Goal: Transaction & Acquisition: Purchase product/service

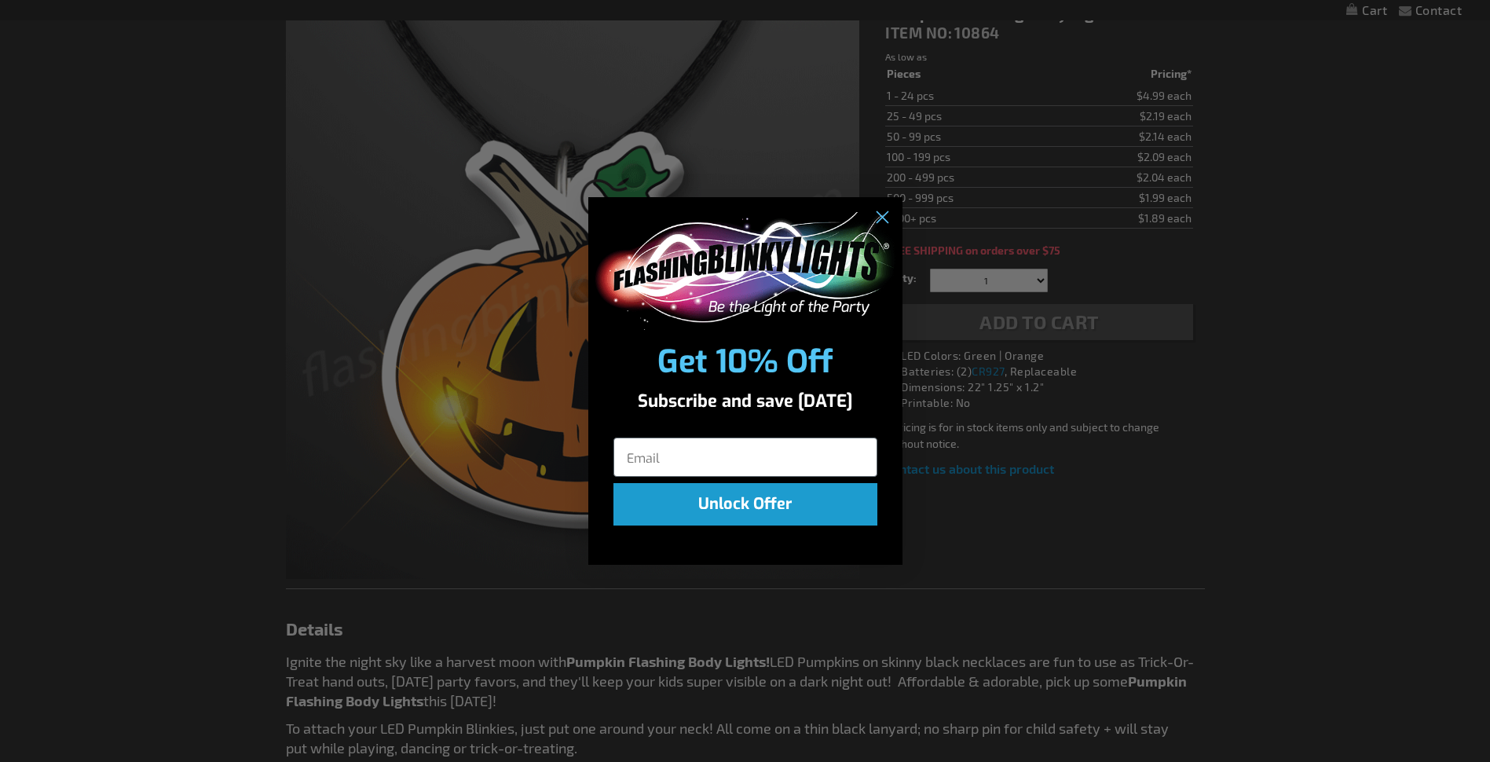
scroll to position [236, 0]
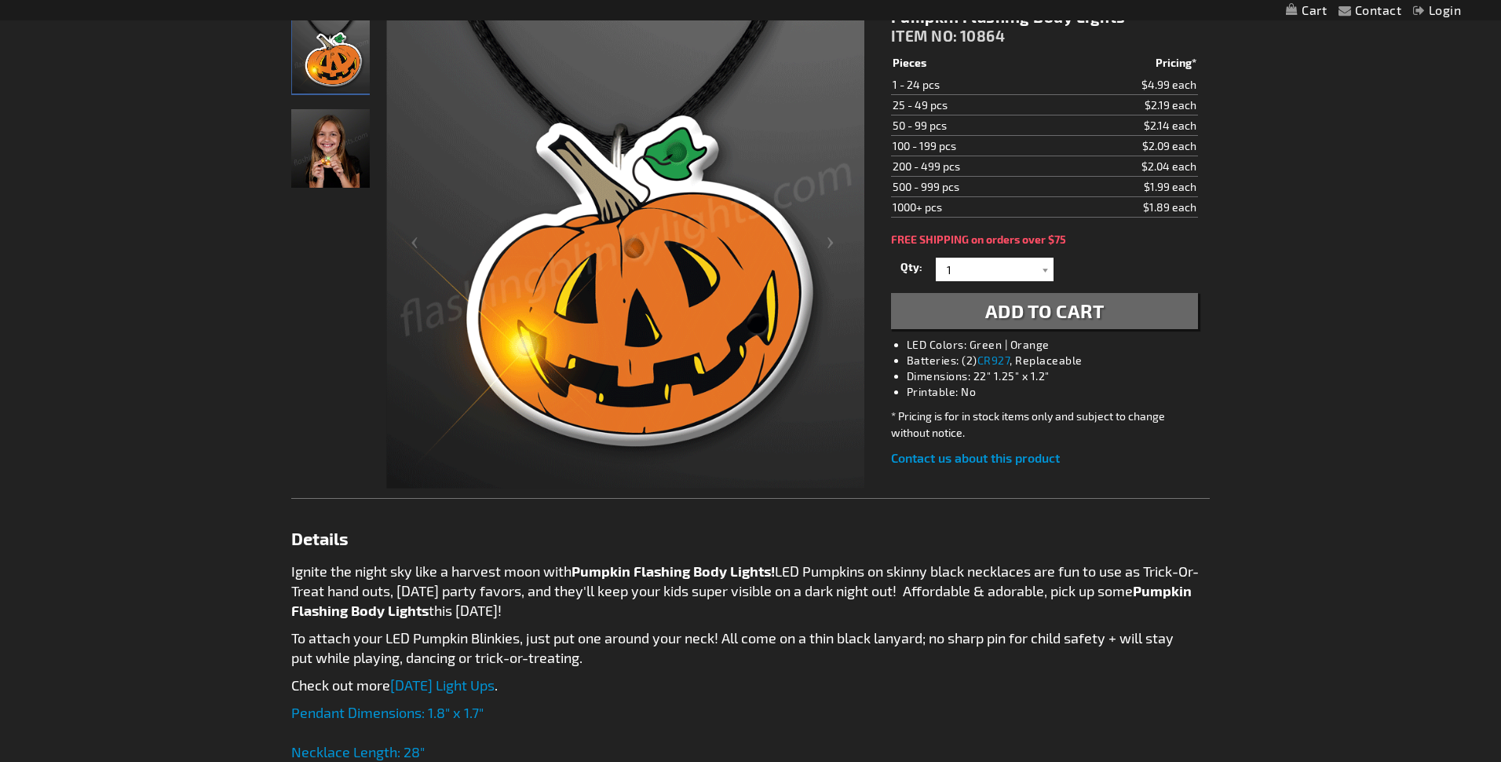
click at [1401, 221] on div "Close dialog Get 10% Off Subscribe and save [DATE] Unlock Offer Submit" at bounding box center [750, 381] width 1501 height 762
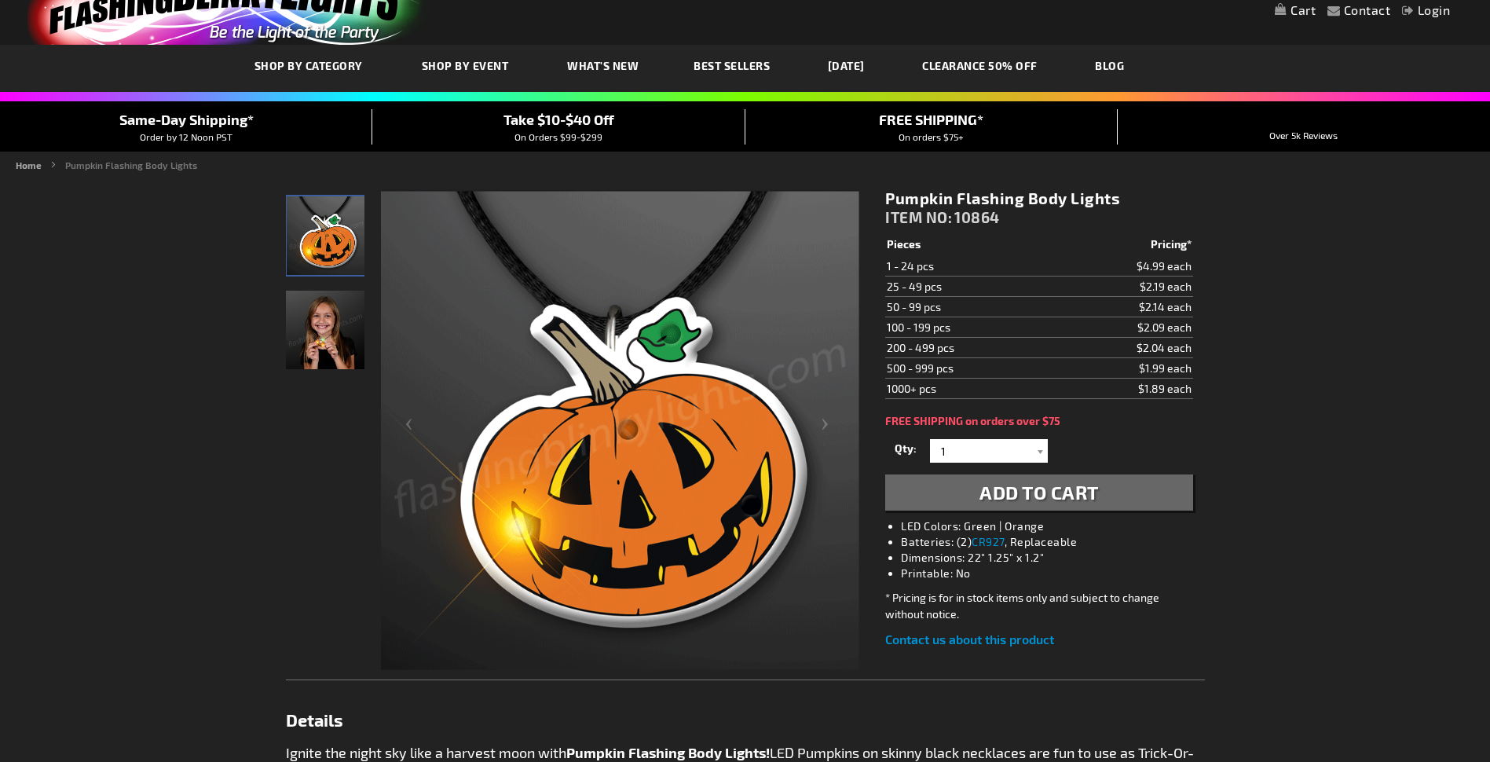
scroll to position [0, 0]
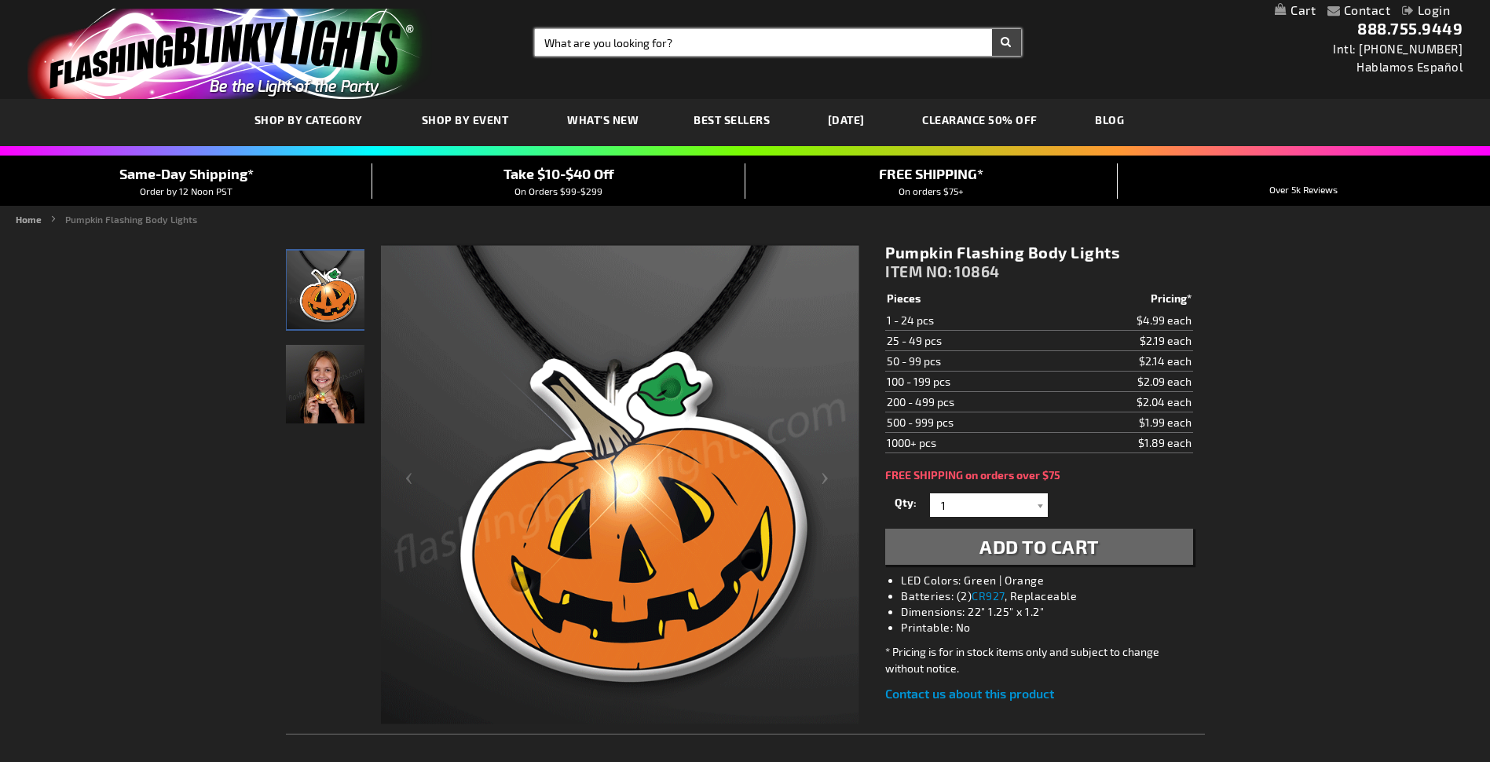
click at [583, 36] on input "Search" at bounding box center [777, 42] width 485 height 27
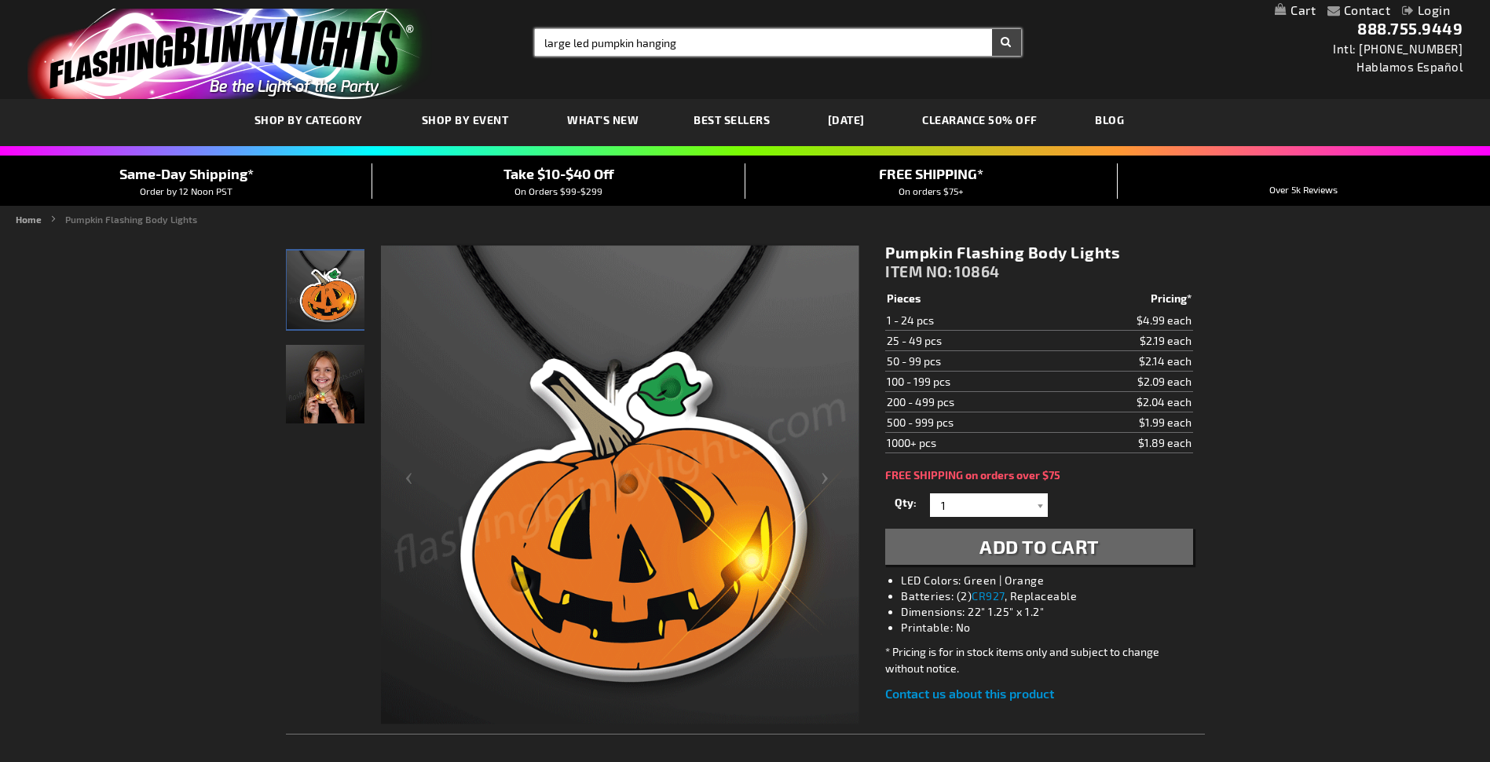
type input "large led pumpkin hanging"
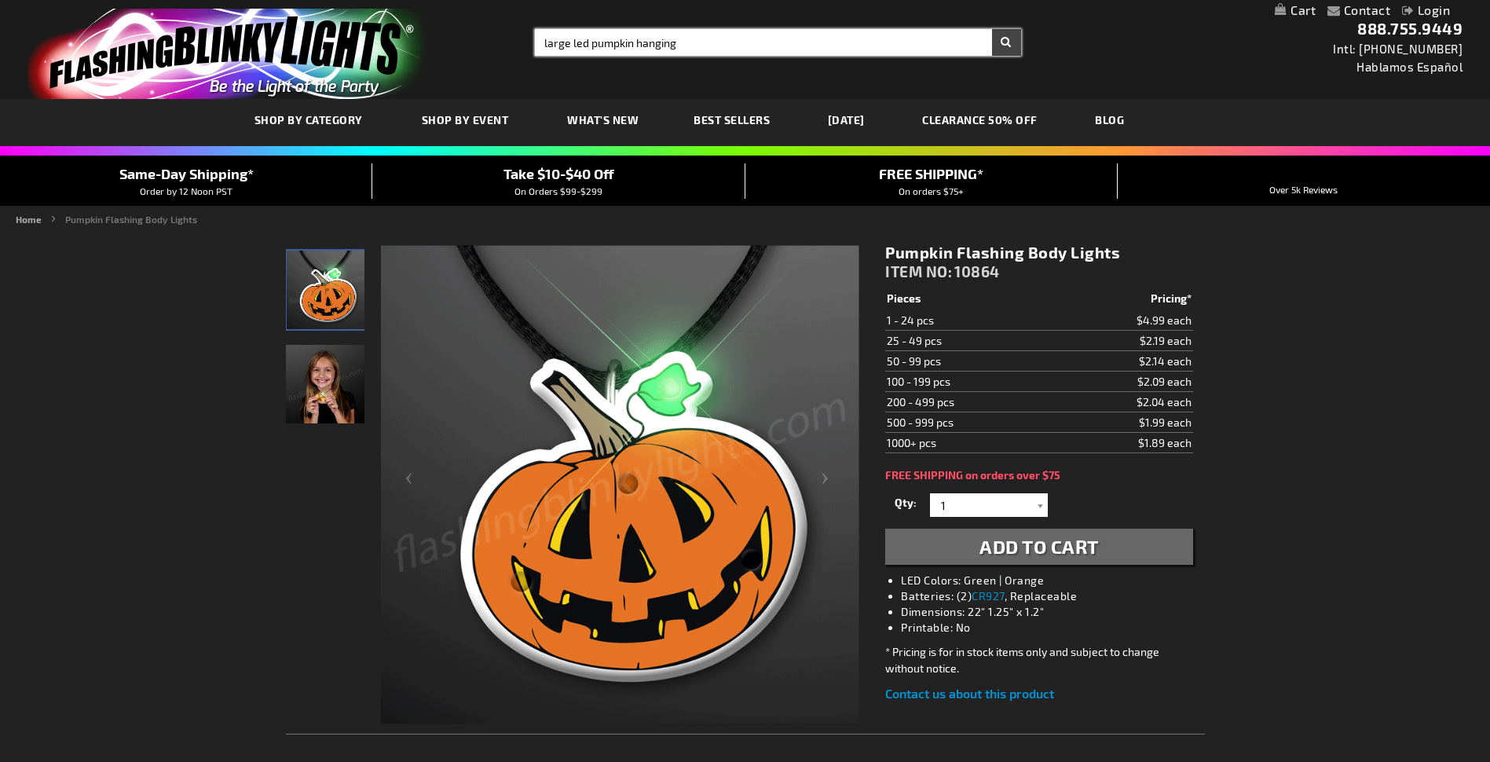
click at [992, 29] on button "Search" at bounding box center [1006, 42] width 29 height 27
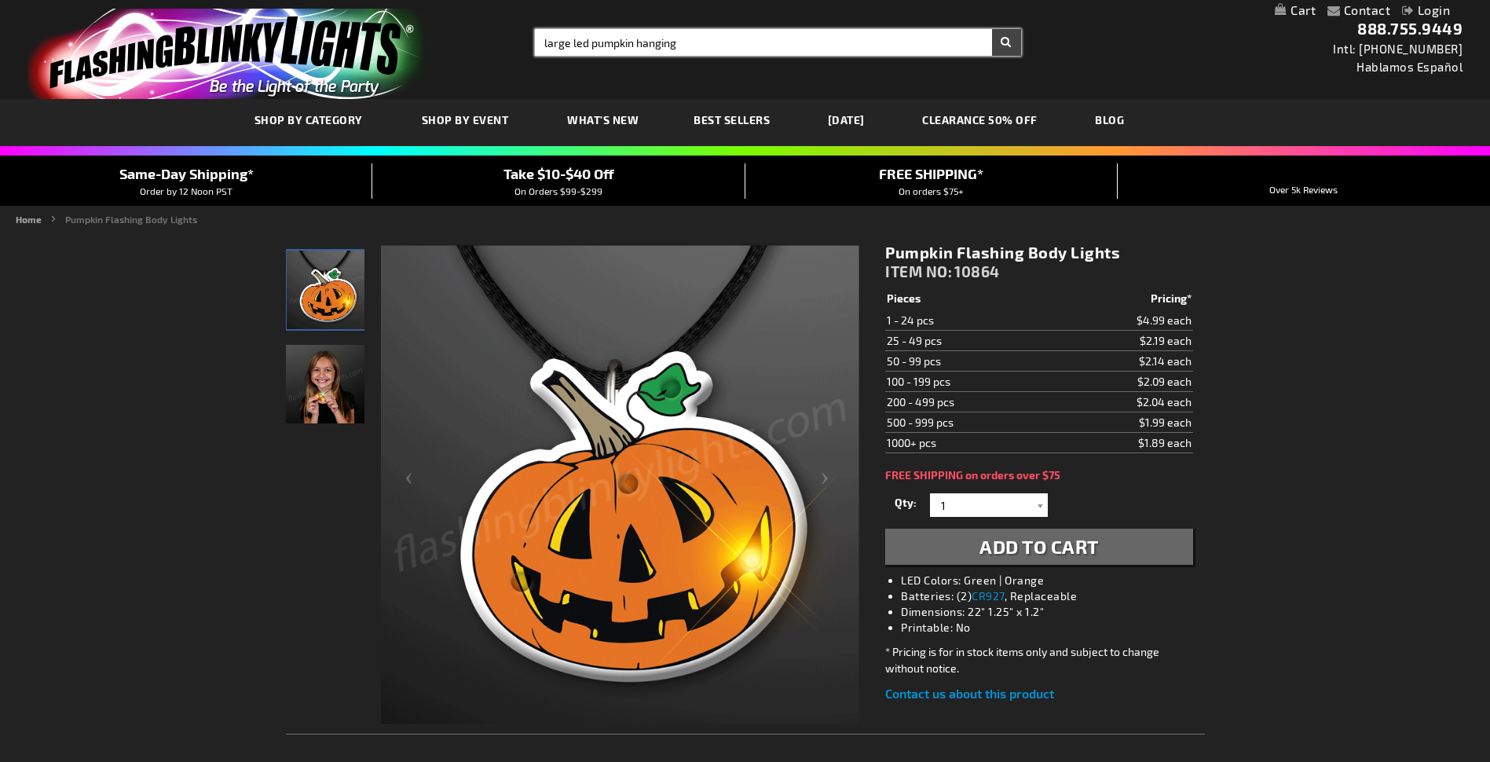
click at [990, 49] on input "large led pumpkin hanging" at bounding box center [777, 42] width 485 height 27
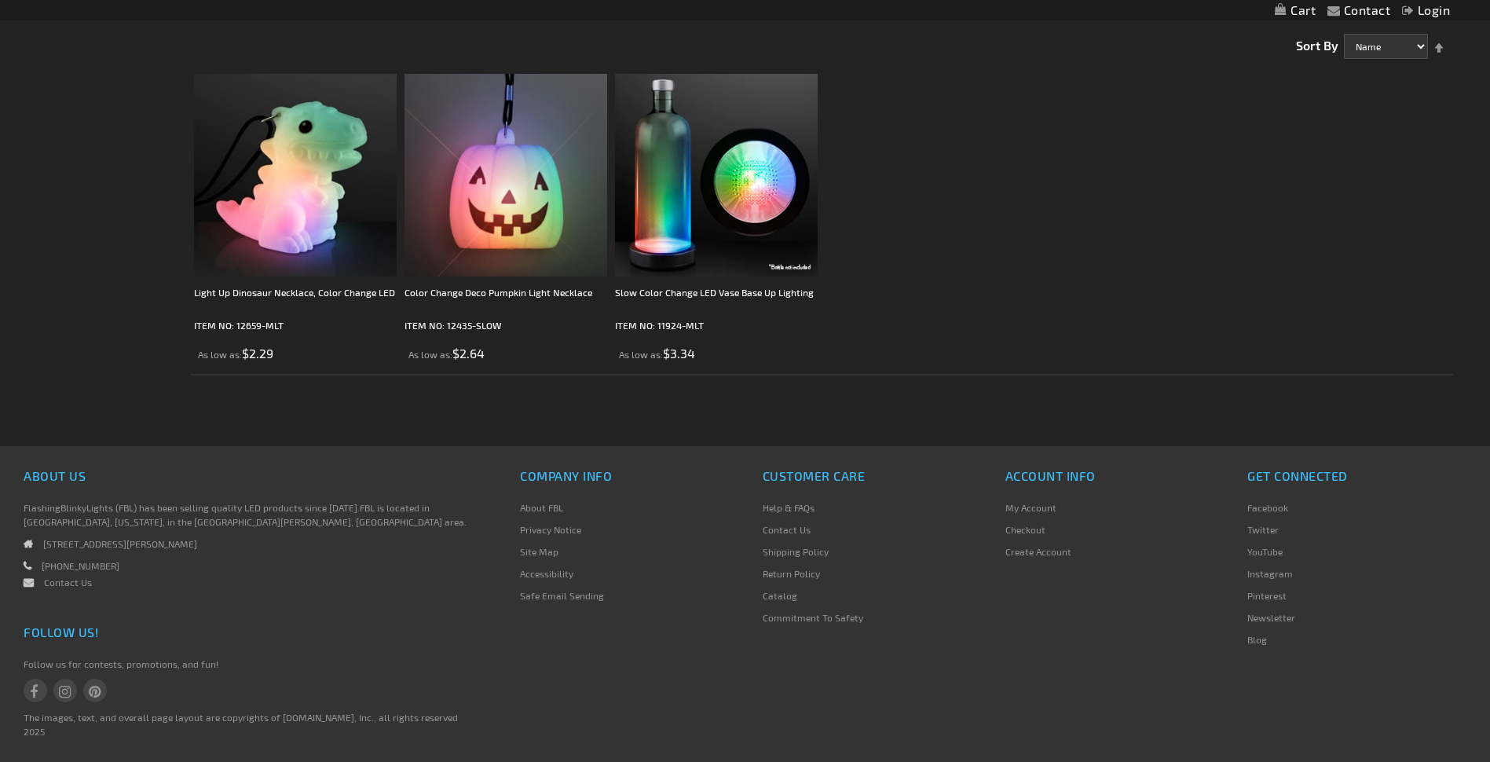
scroll to position [319, 0]
